Goal: Download file/media

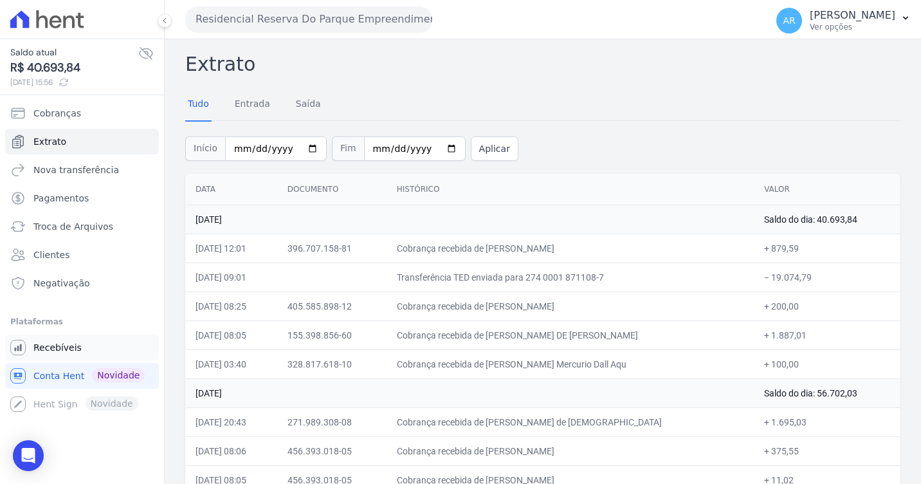
click at [60, 343] on span "Recebíveis" at bounding box center [57, 347] width 48 height 13
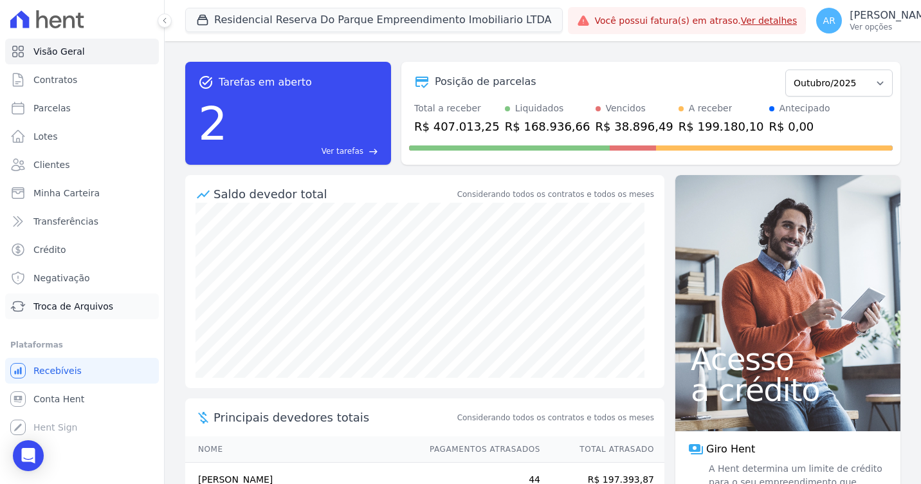
click at [65, 306] on span "Troca de Arquivos" at bounding box center [73, 306] width 80 height 13
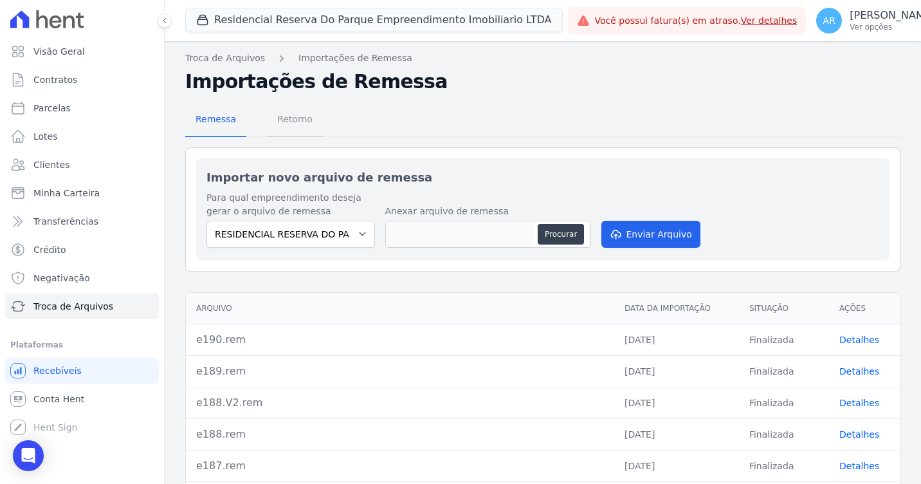
click at [287, 117] on span "Retorno" at bounding box center [294, 119] width 51 height 26
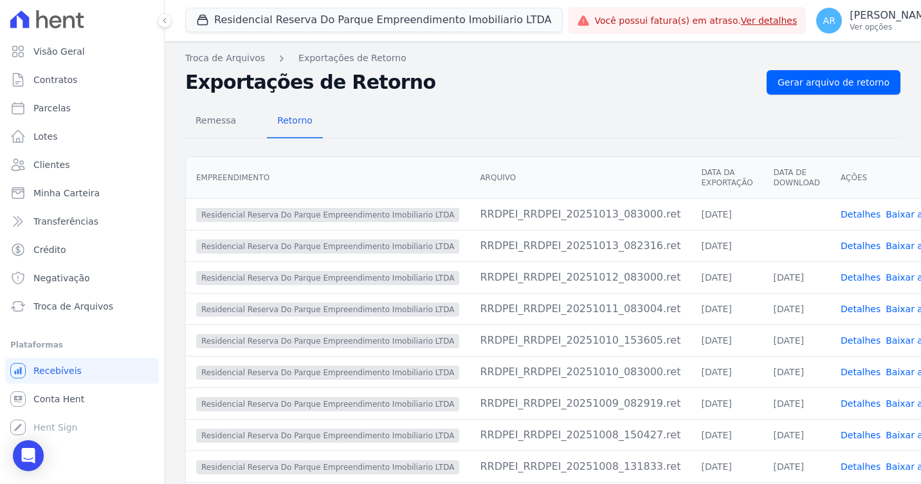
click at [886, 211] on link "Baixar arquivo" at bounding box center [919, 214] width 66 height 10
click at [900, 197] on div "Empreendimento [GEOGRAPHIC_DATA] Data da Exportação Data de Download Ações Resi…" at bounding box center [574, 335] width 818 height 368
click at [886, 245] on link "Baixar arquivo" at bounding box center [919, 246] width 66 height 10
